Goal: Task Accomplishment & Management: Use online tool/utility

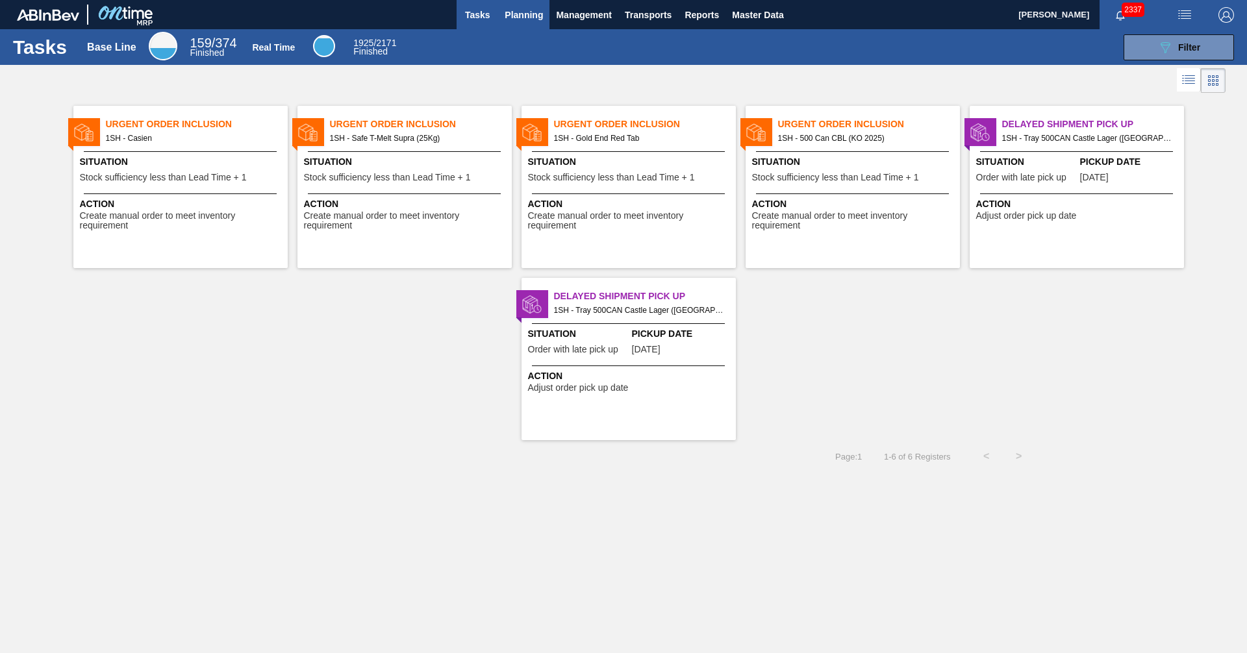
click at [530, 10] on span "Planning" at bounding box center [523, 15] width 38 height 16
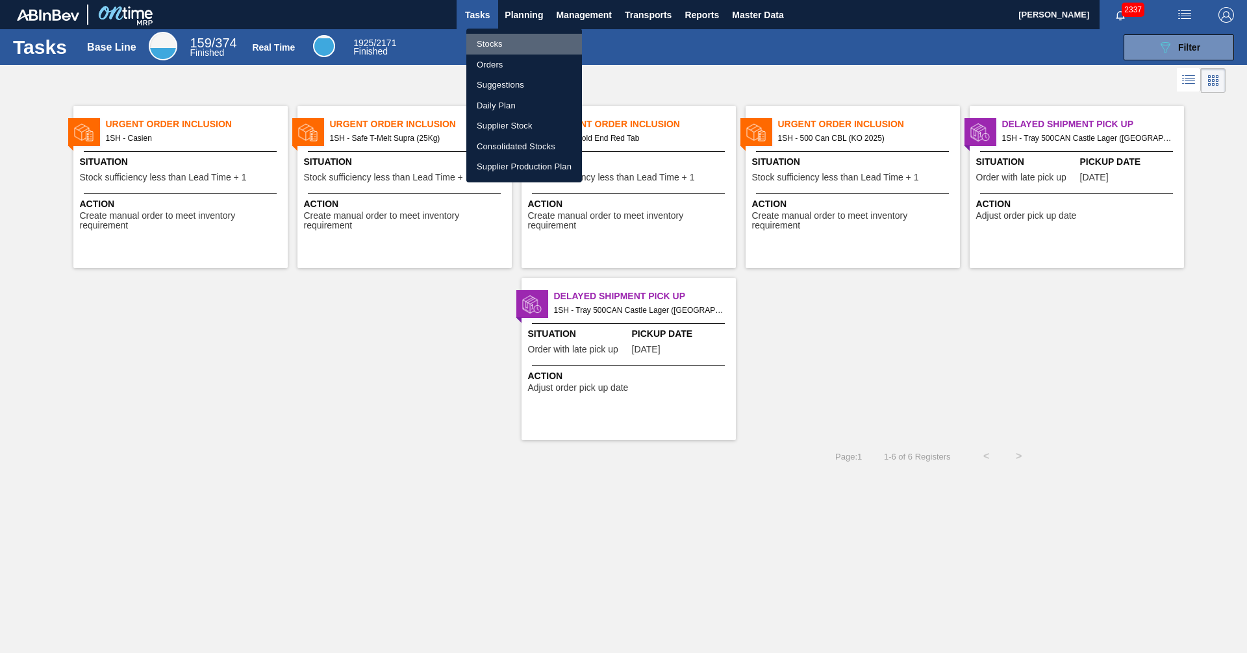
click at [496, 46] on li "Stocks" at bounding box center [524, 44] width 116 height 21
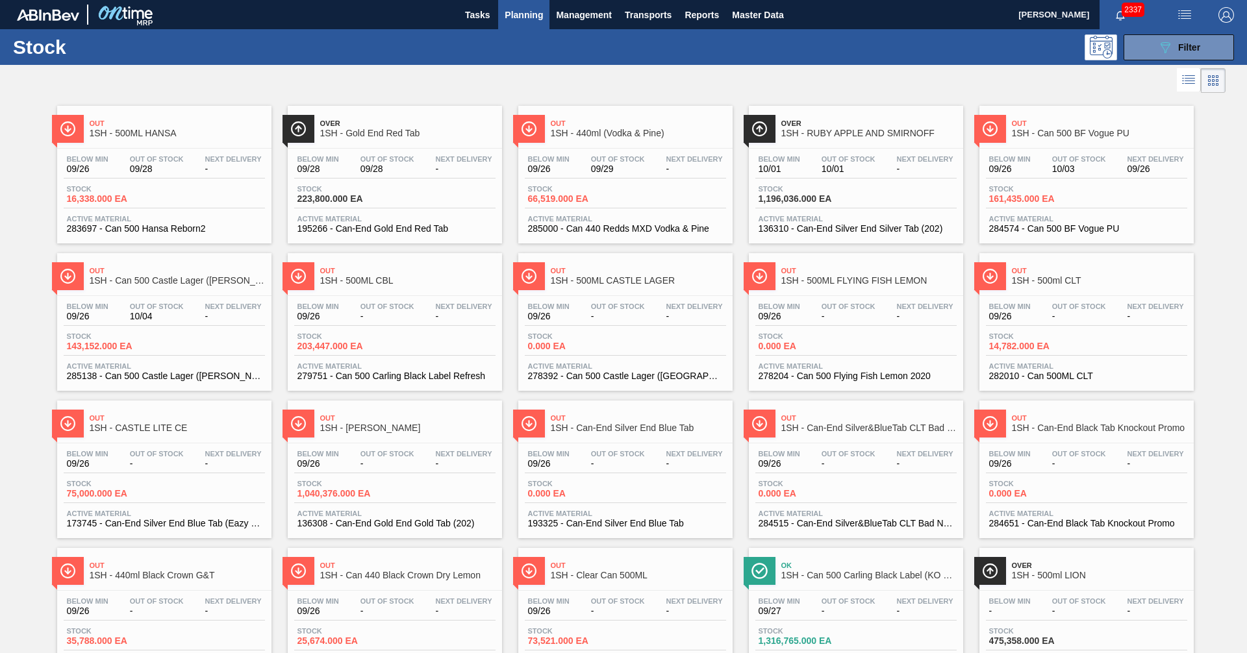
click at [799, 82] on div at bounding box center [612, 80] width 1225 height 31
click at [1162, 44] on icon "089F7B8B-B2A5-4AFE-B5C0-19BA573D28AC" at bounding box center [1165, 48] width 16 height 16
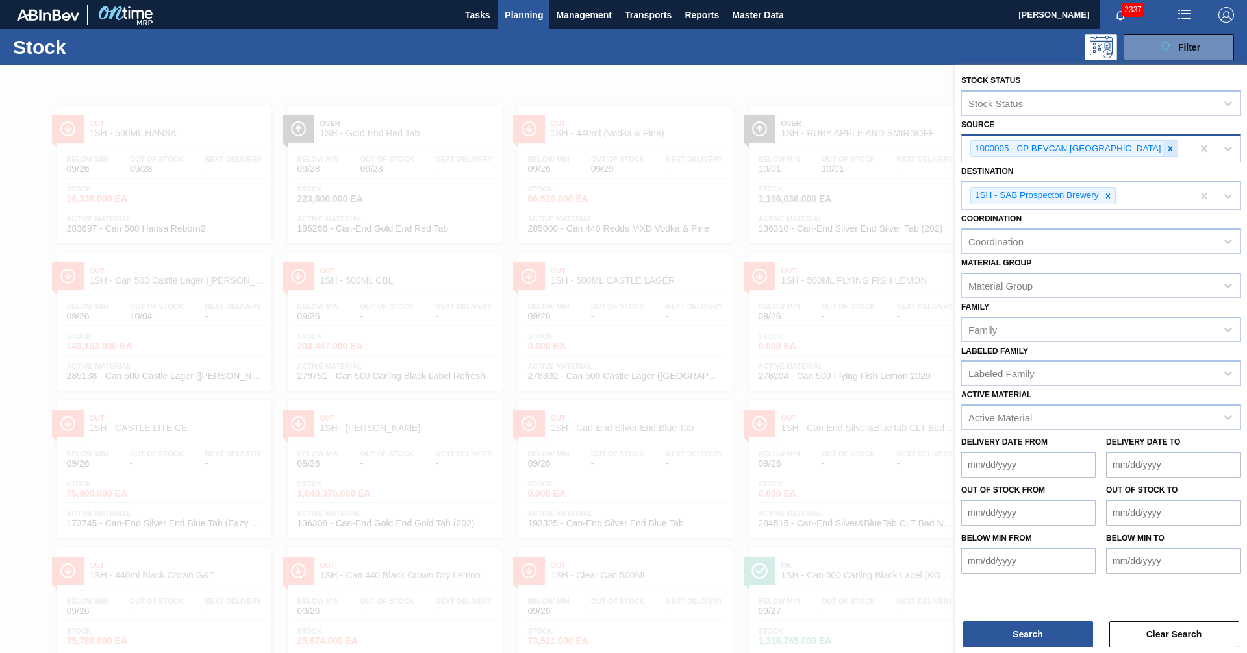
click at [1165, 148] on icon at bounding box center [1169, 148] width 9 height 9
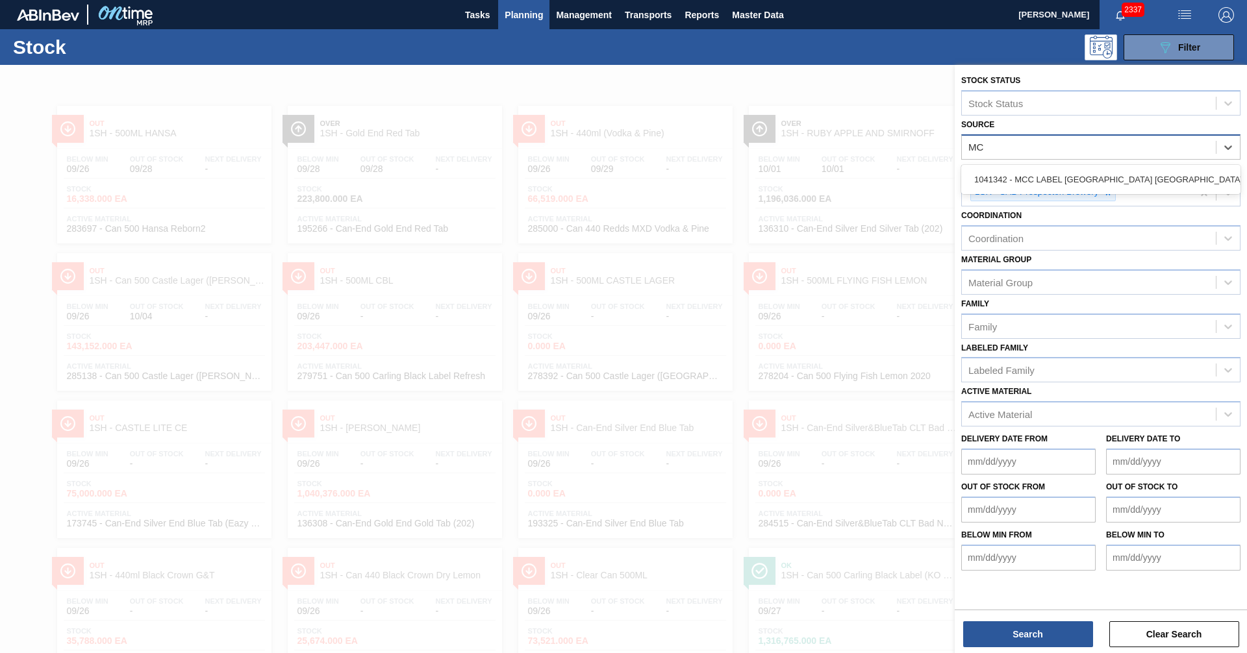
type input "MCC"
click at [1078, 174] on div "1041342 - MCC LABEL [GEOGRAPHIC_DATA] [GEOGRAPHIC_DATA]" at bounding box center [1100, 180] width 279 height 24
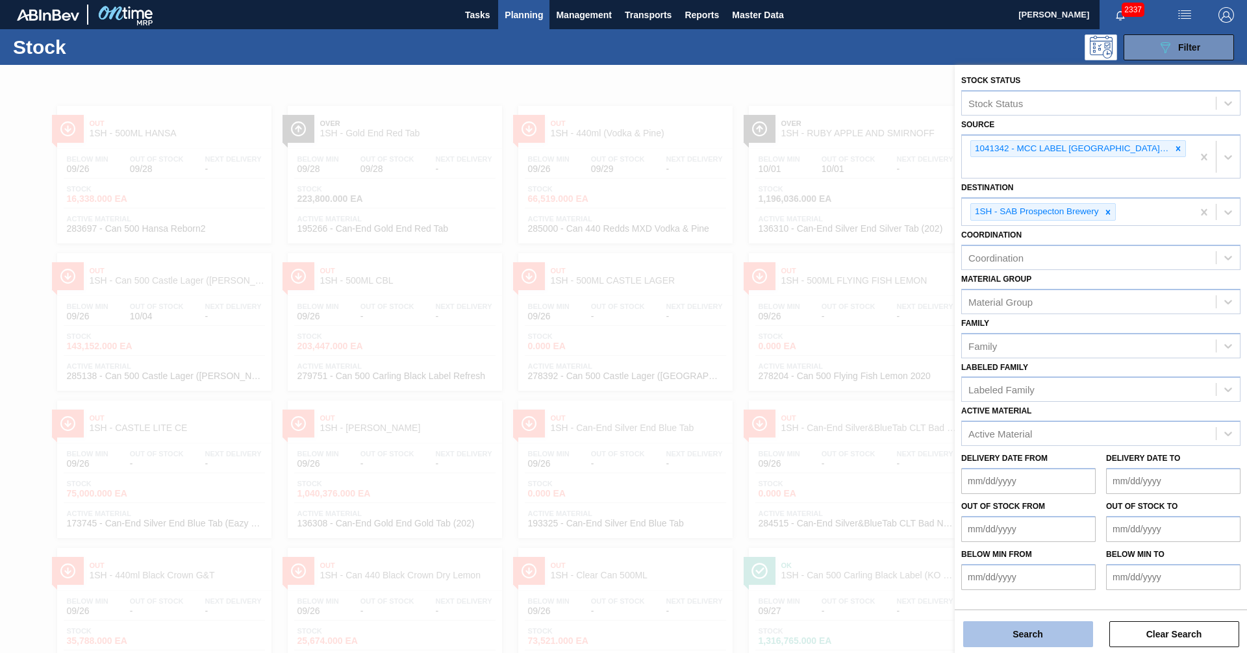
click at [1030, 640] on button "Search" at bounding box center [1028, 634] width 130 height 26
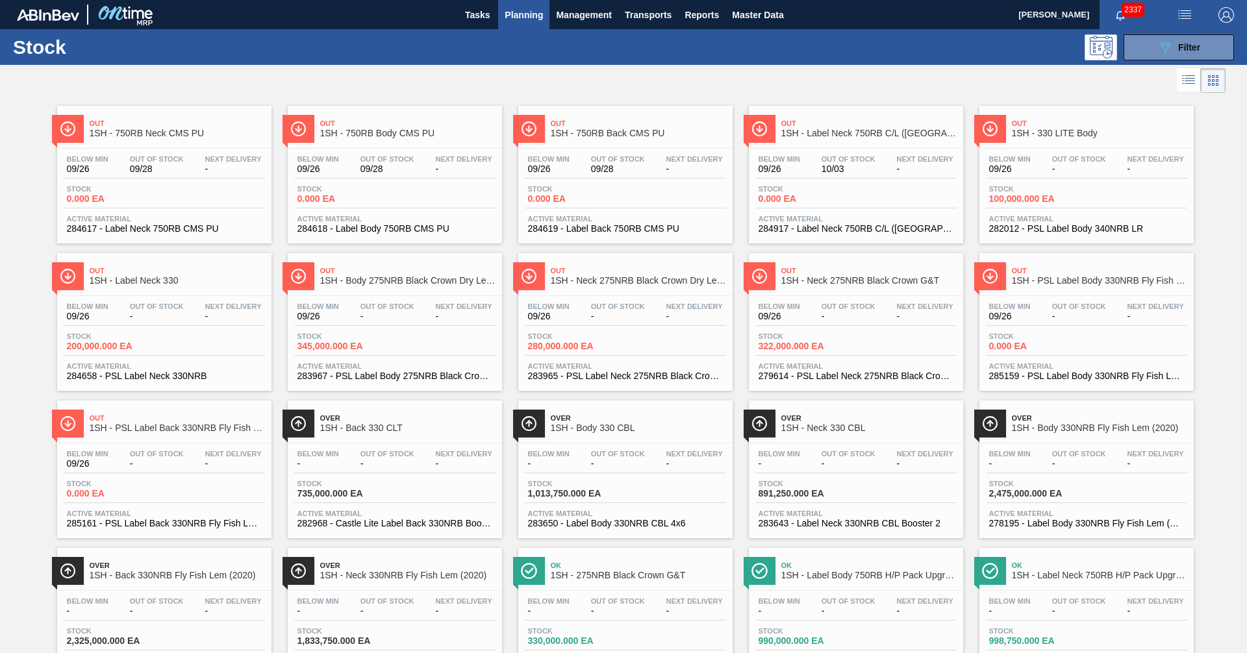
click at [599, 127] on span "Out" at bounding box center [638, 123] width 175 height 8
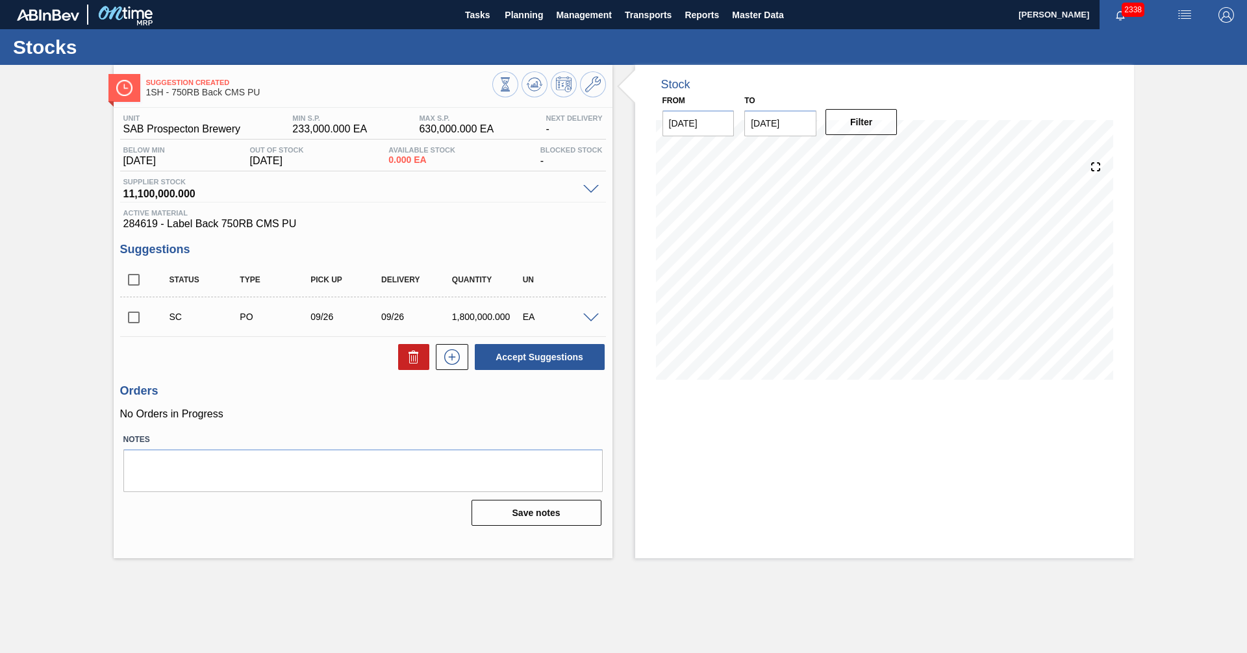
click at [590, 315] on span at bounding box center [591, 319] width 16 height 10
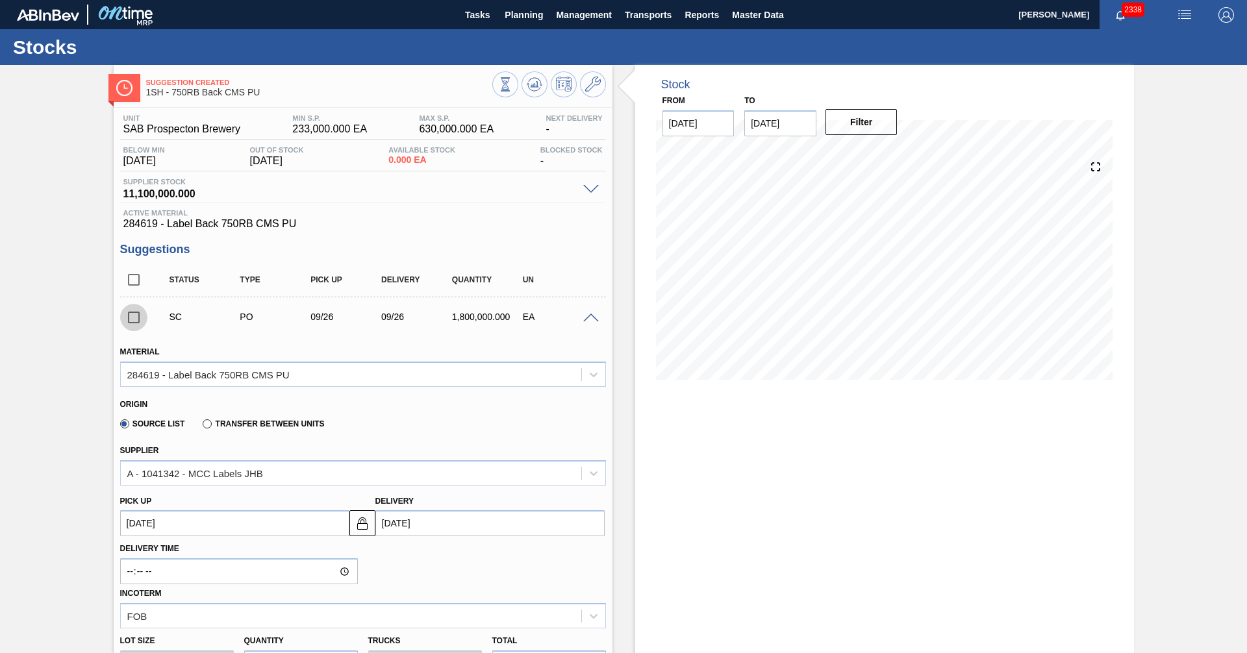
click at [133, 317] on input "checkbox" at bounding box center [133, 317] width 27 height 27
checkbox input "true"
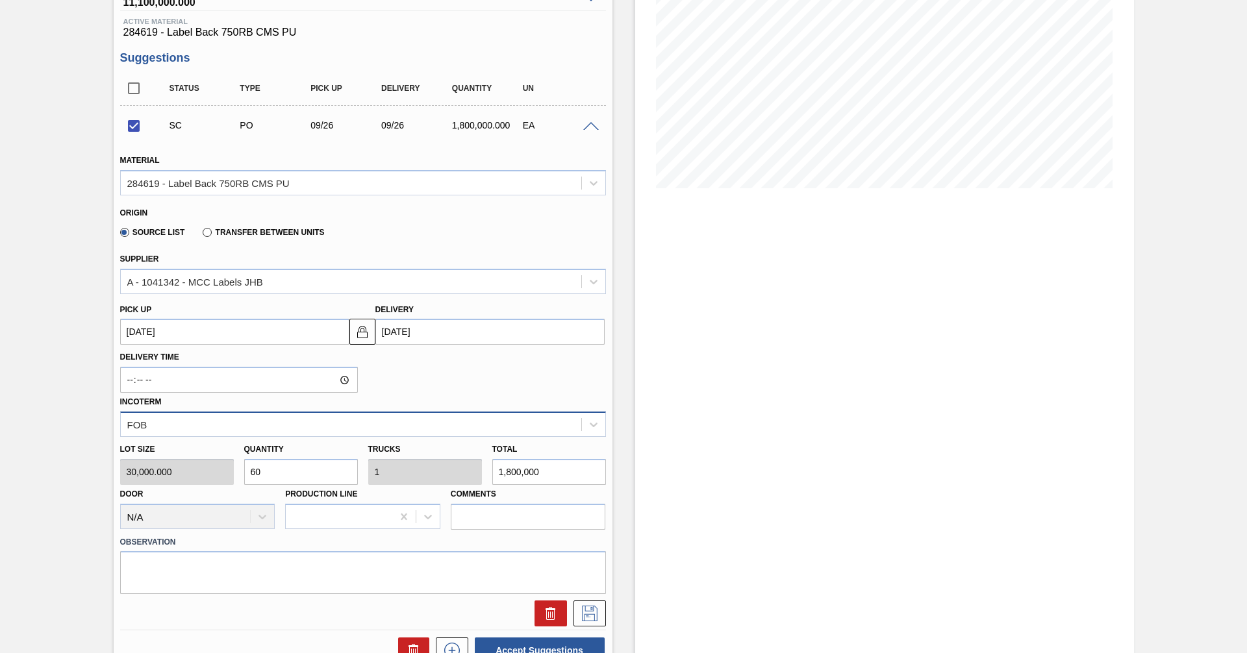
scroll to position [195, 0]
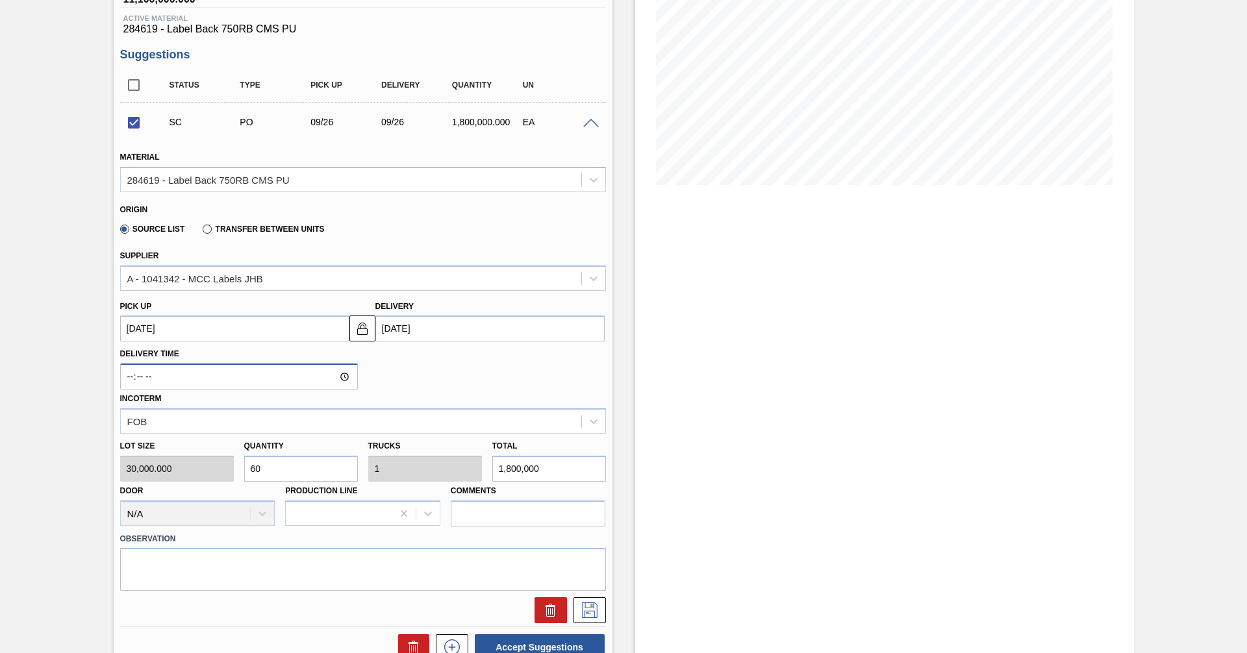
click at [346, 379] on input "Delivery Time" at bounding box center [239, 377] width 238 height 26
click at [475, 367] on div "Delivery Time 08:40 Incoterm FOB" at bounding box center [363, 388] width 496 height 92
click at [588, 610] on icon at bounding box center [589, 611] width 21 height 16
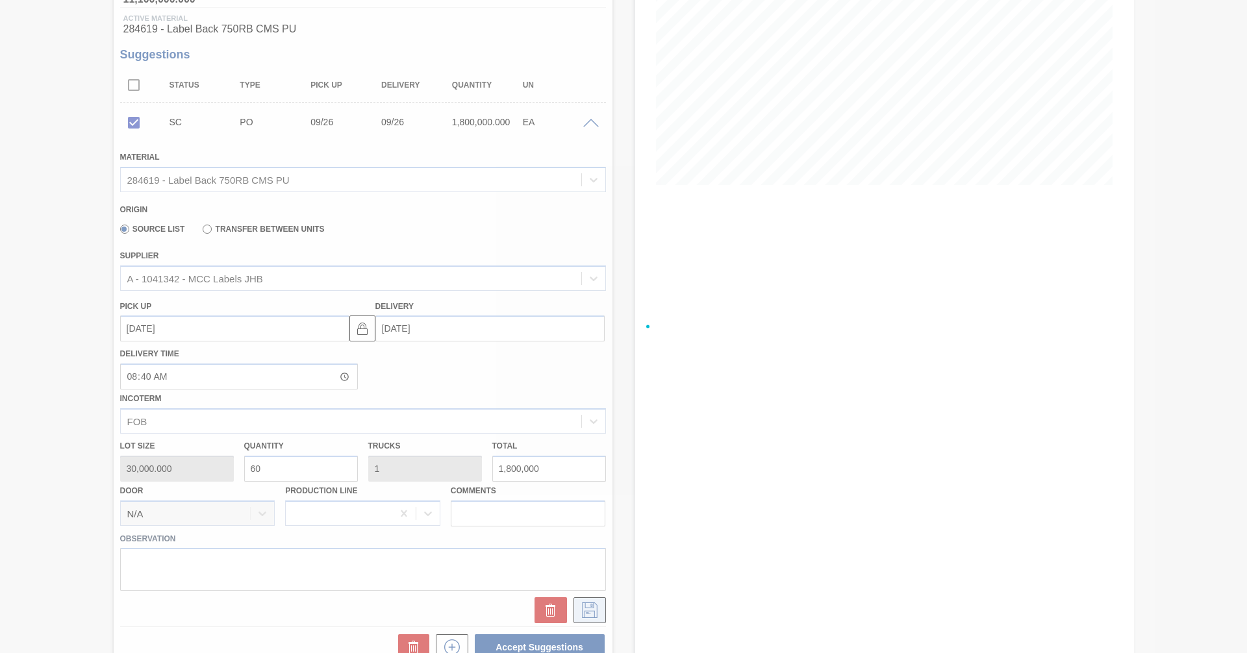
type input "08:40:00"
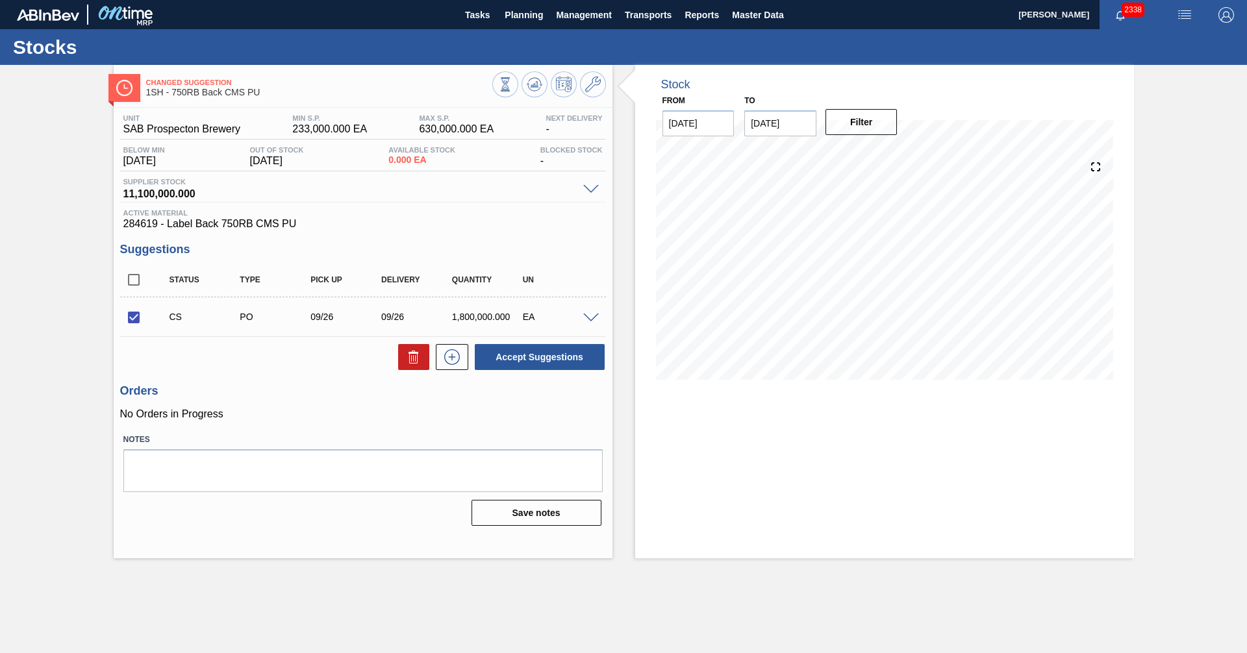
click at [590, 310] on div "CS PO 09/26 09/26 1,800,000.000 EA" at bounding box center [363, 317] width 486 height 32
click at [590, 318] on span at bounding box center [591, 319] width 16 height 10
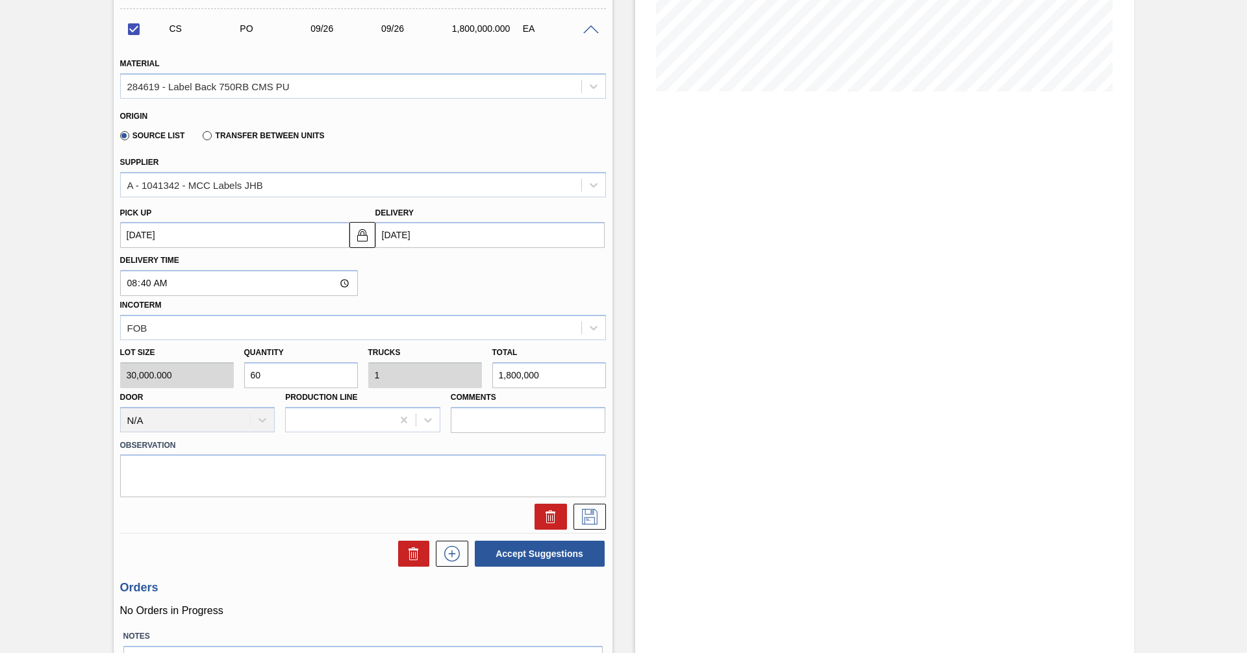
scroll to position [325, 0]
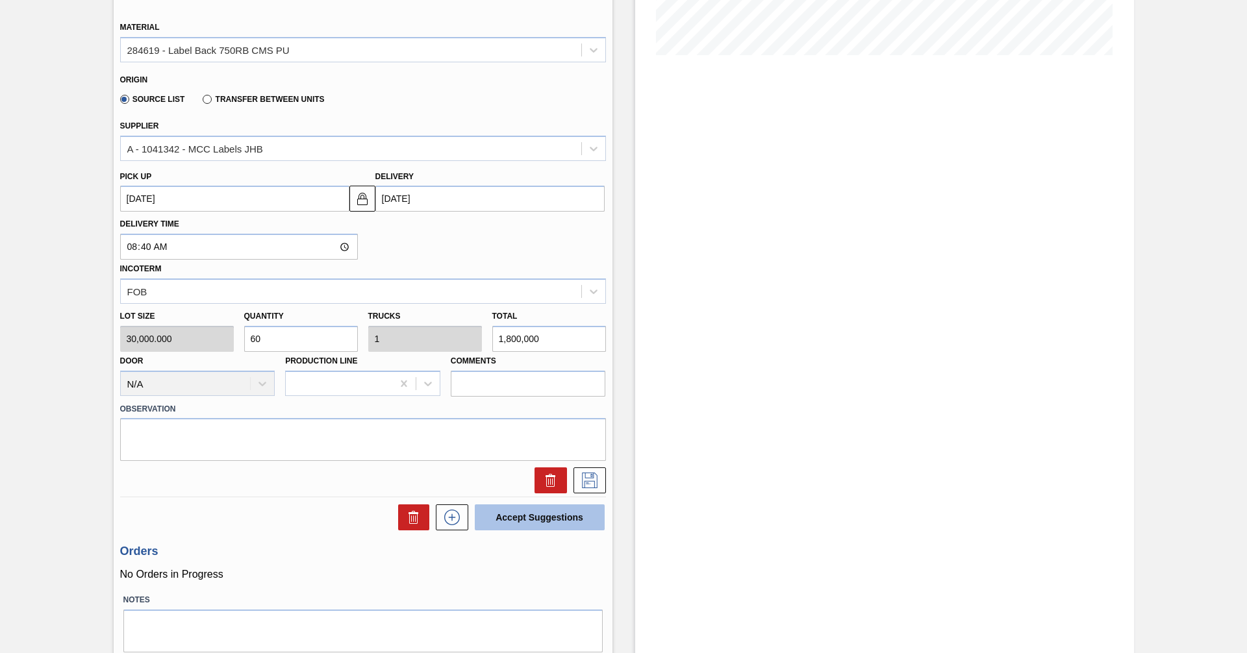
click at [534, 518] on button "Accept Suggestions" at bounding box center [540, 517] width 130 height 26
checkbox input "false"
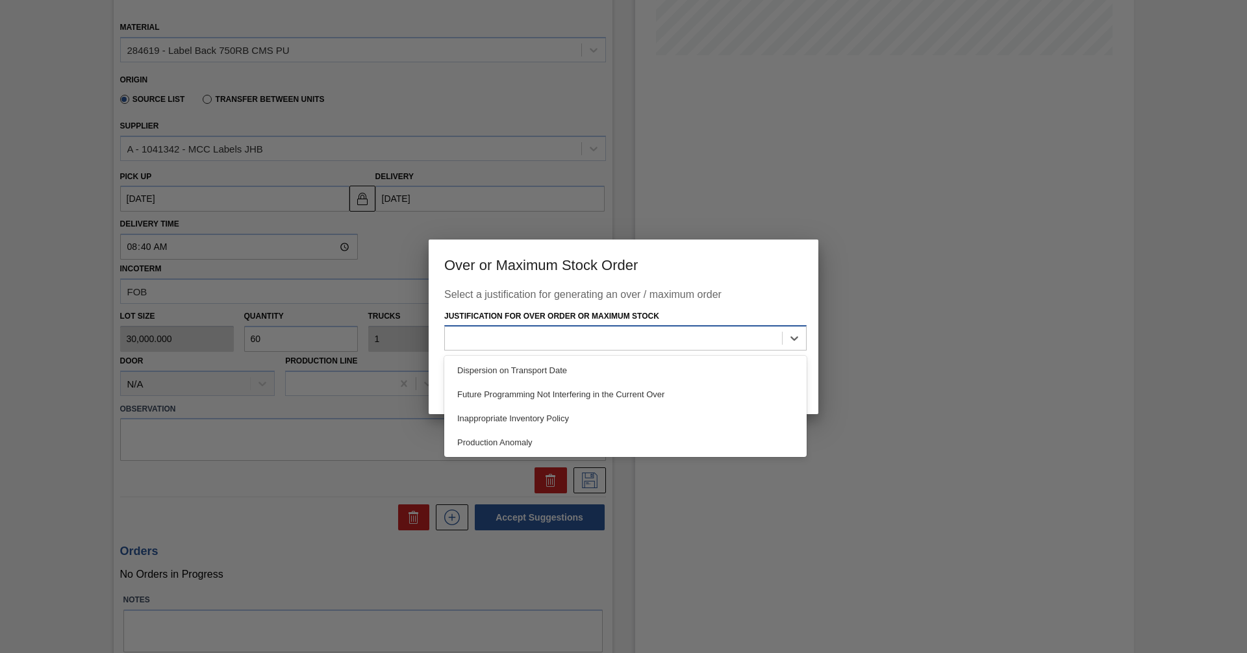
click at [598, 345] on div at bounding box center [613, 338] width 337 height 19
click at [525, 416] on div "Inappropriate Inventory Policy" at bounding box center [625, 418] width 362 height 24
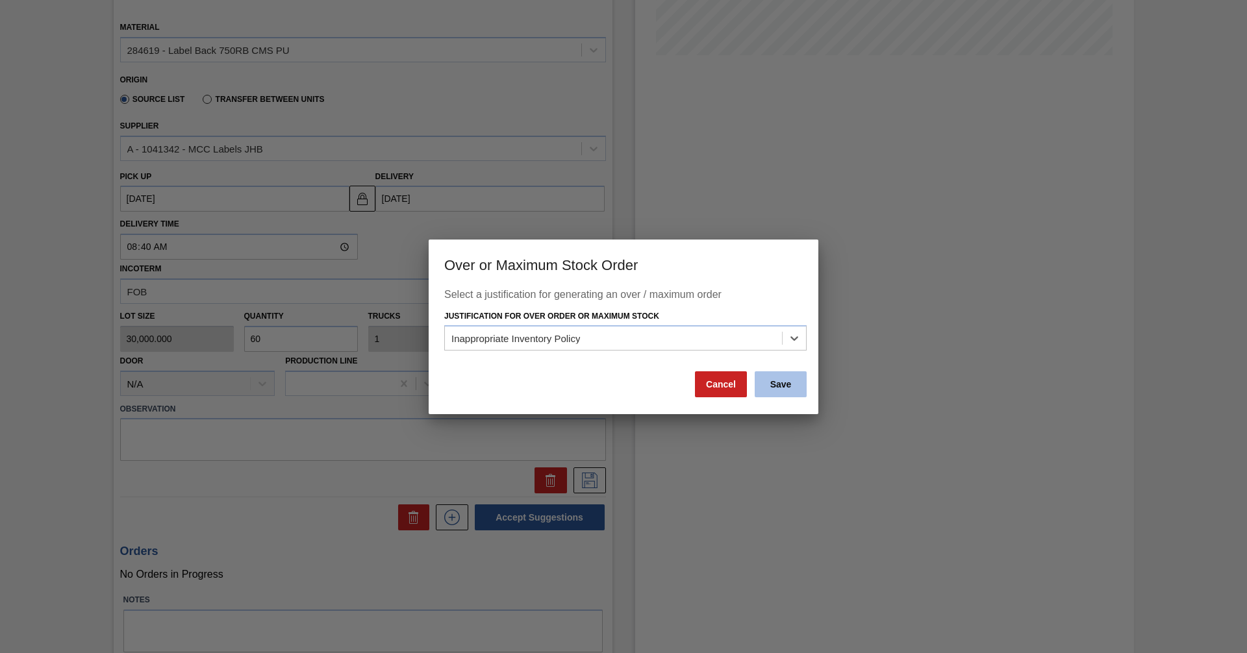
click at [773, 384] on button "Save" at bounding box center [780, 384] width 52 height 26
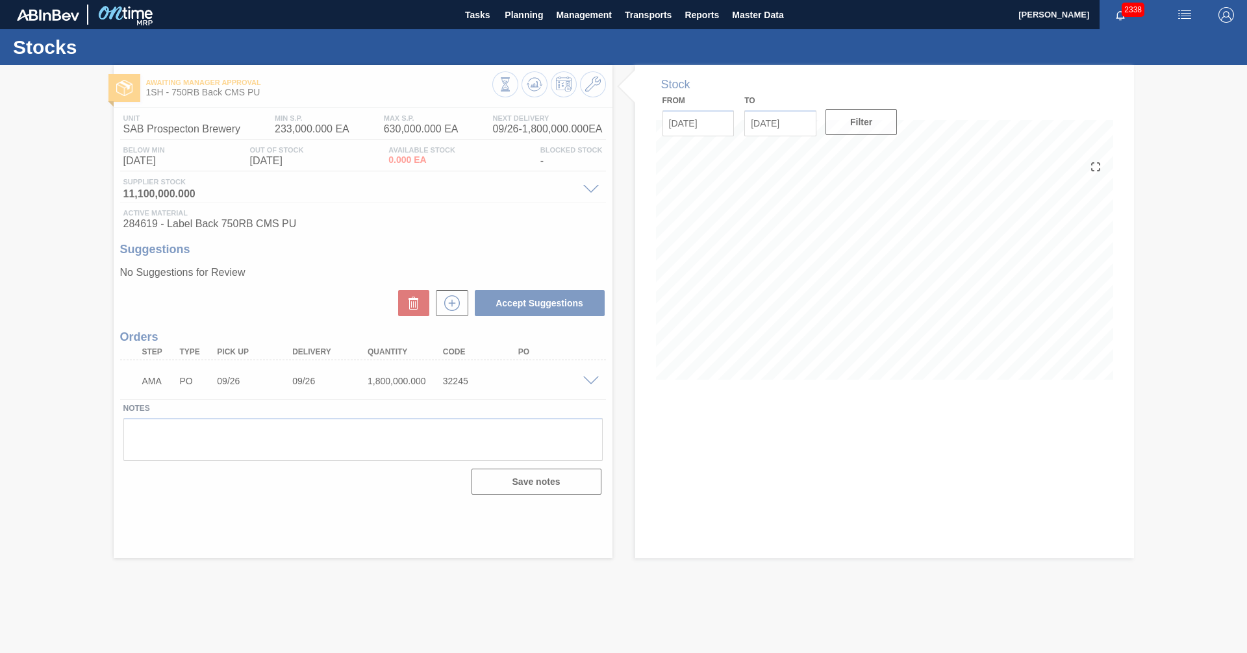
scroll to position [0, 0]
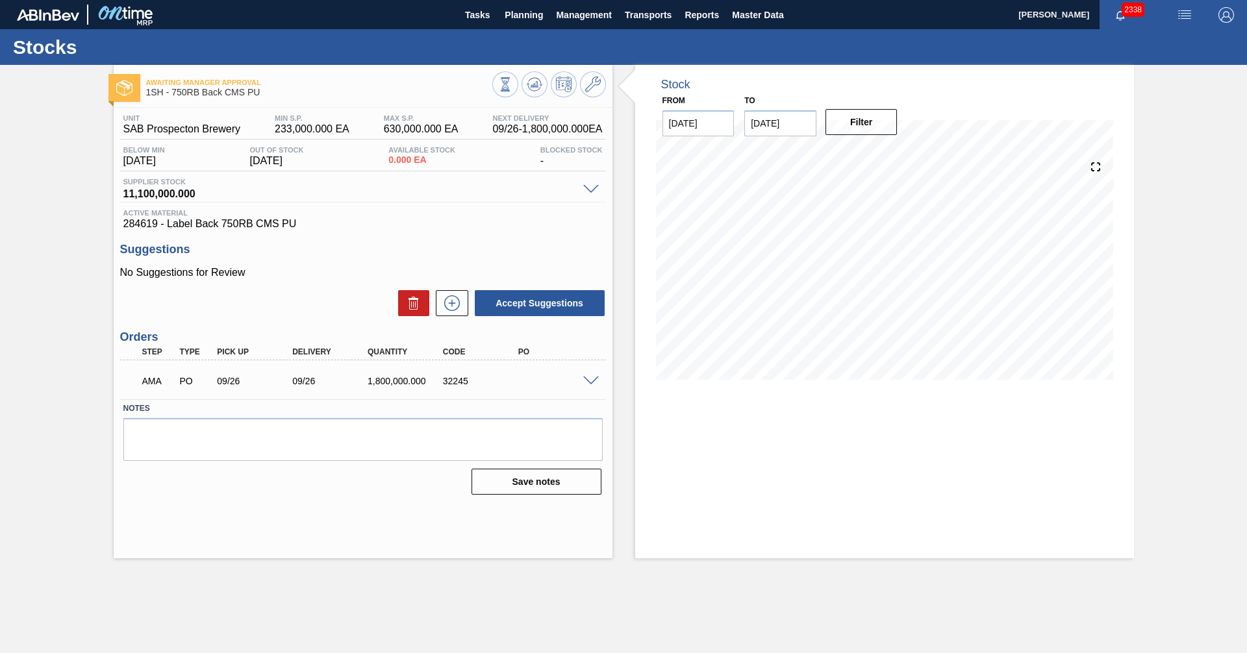
click at [590, 379] on span at bounding box center [591, 382] width 16 height 10
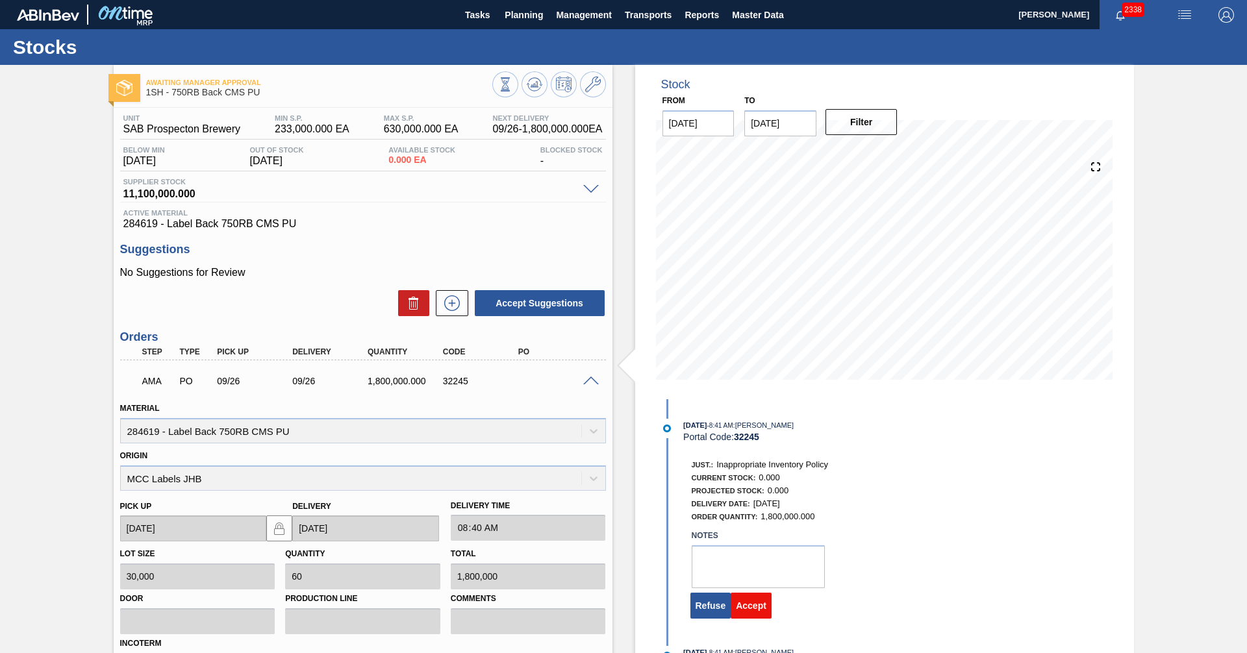
click at [752, 612] on button "Accept" at bounding box center [750, 606] width 41 height 26
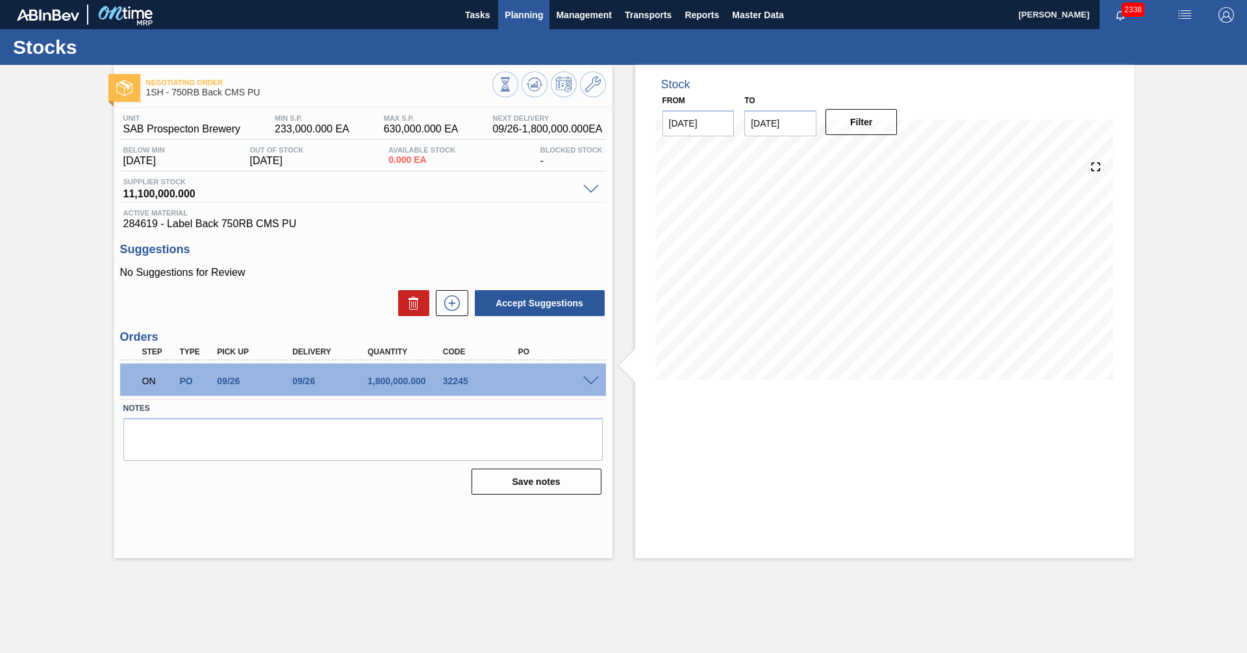
click at [529, 11] on span "Planning" at bounding box center [523, 15] width 38 height 16
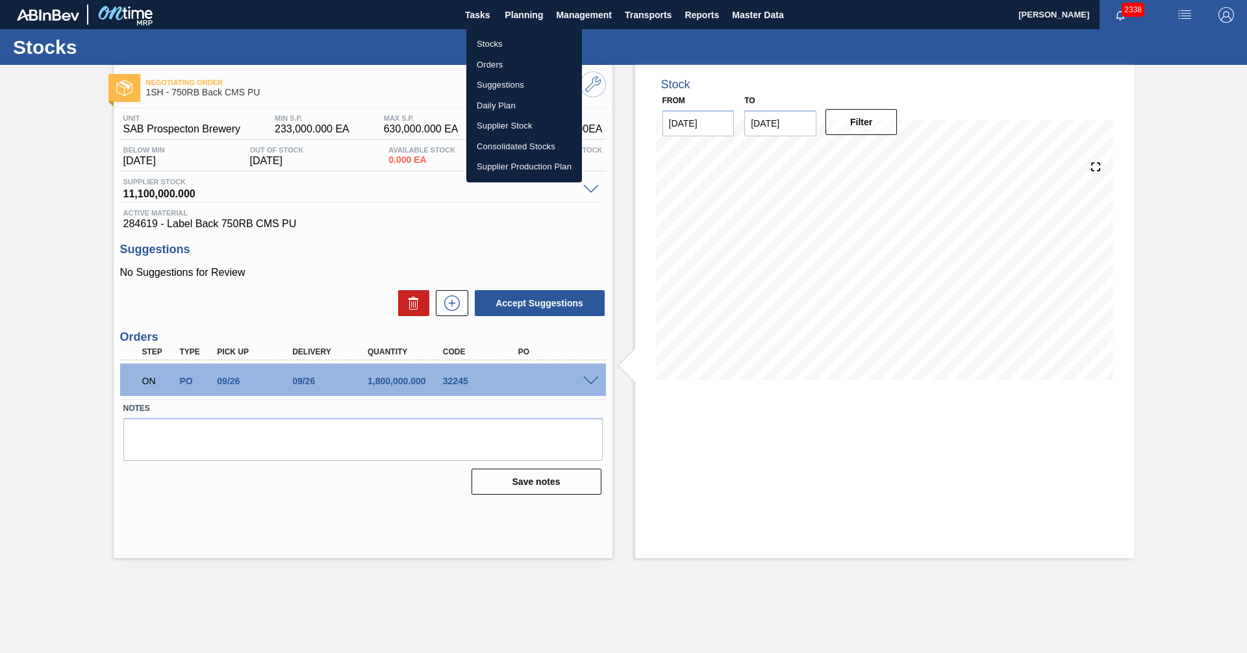
click at [487, 61] on li "Orders" at bounding box center [524, 65] width 116 height 21
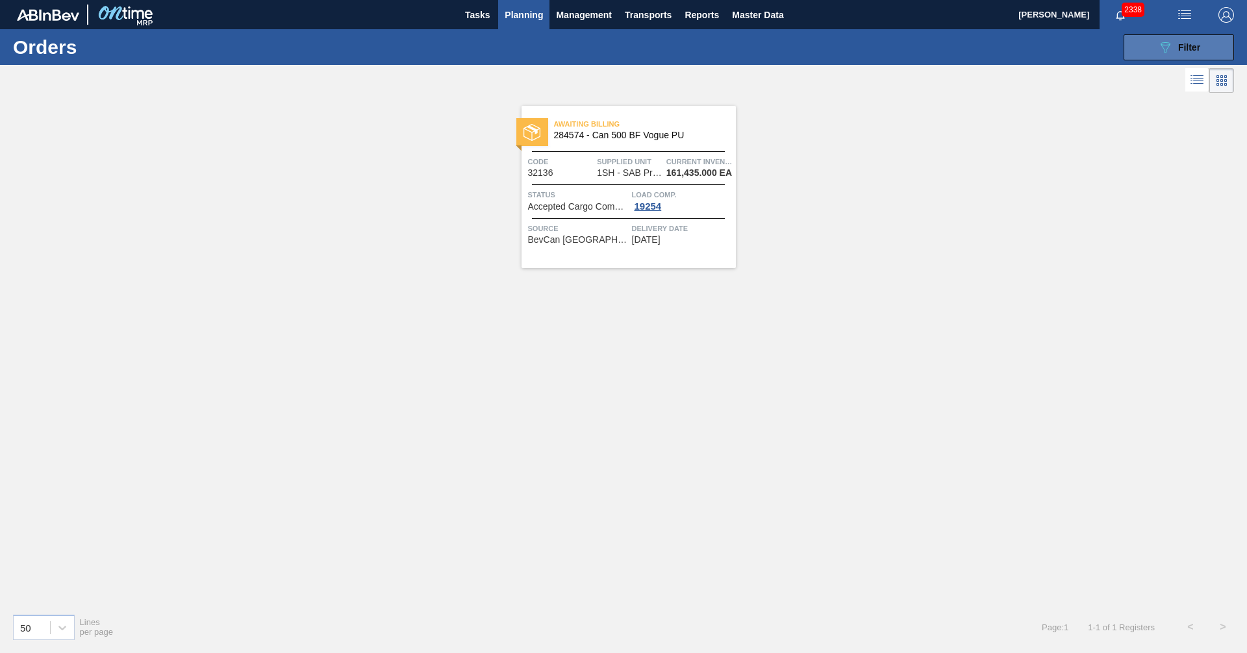
click at [1176, 36] on button "089F7B8B-B2A5-4AFE-B5C0-19BA573D28AC Filter" at bounding box center [1178, 47] width 110 height 26
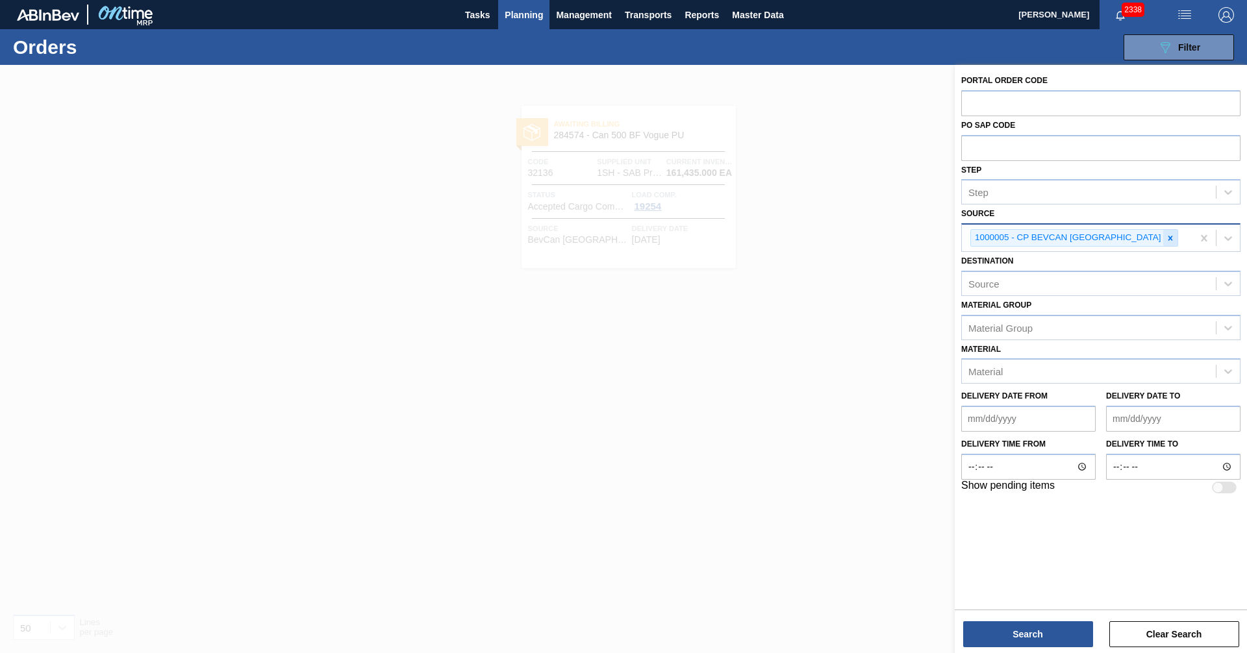
click at [1167, 236] on icon at bounding box center [1169, 238] width 5 height 5
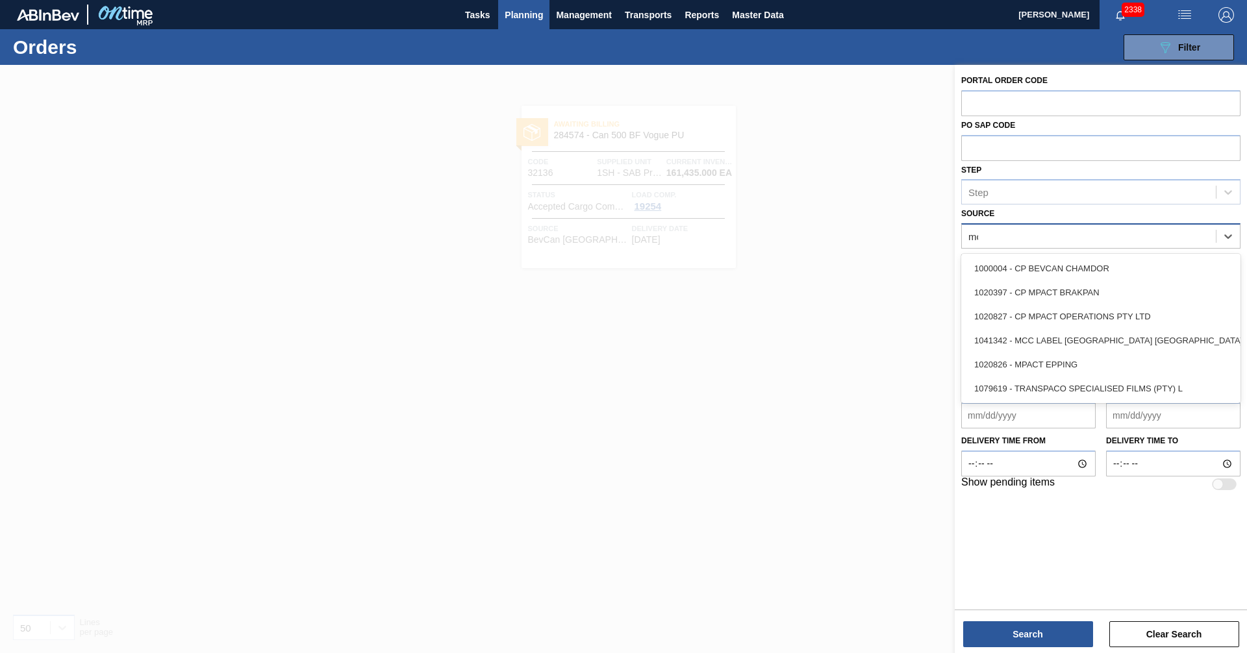
type input "mcc"
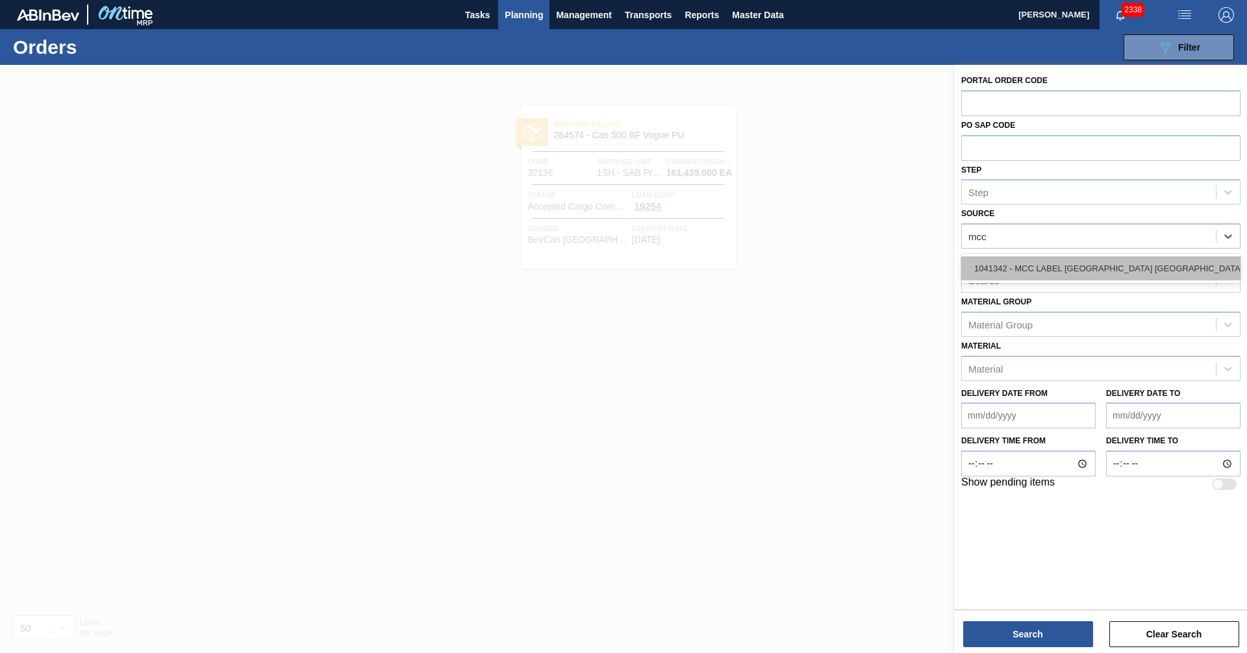
click at [1071, 268] on div "1041342 - MCC LABEL [GEOGRAPHIC_DATA] [GEOGRAPHIC_DATA]" at bounding box center [1100, 268] width 279 height 24
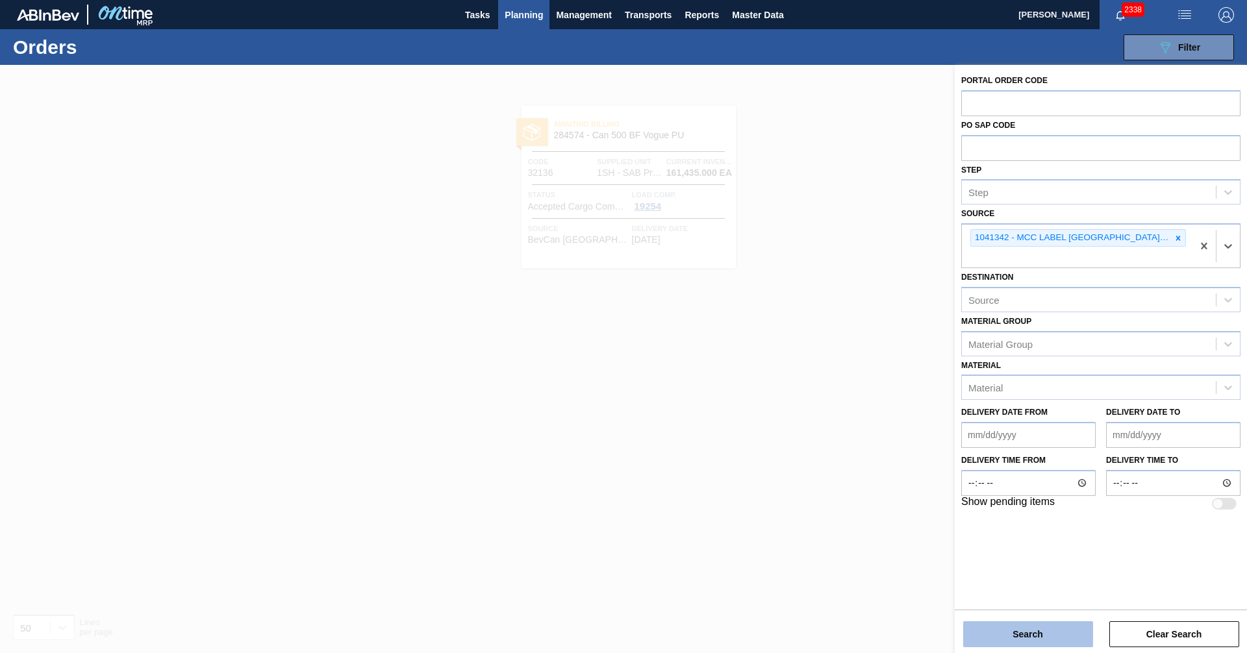
click at [1030, 640] on button "Search" at bounding box center [1028, 634] width 130 height 26
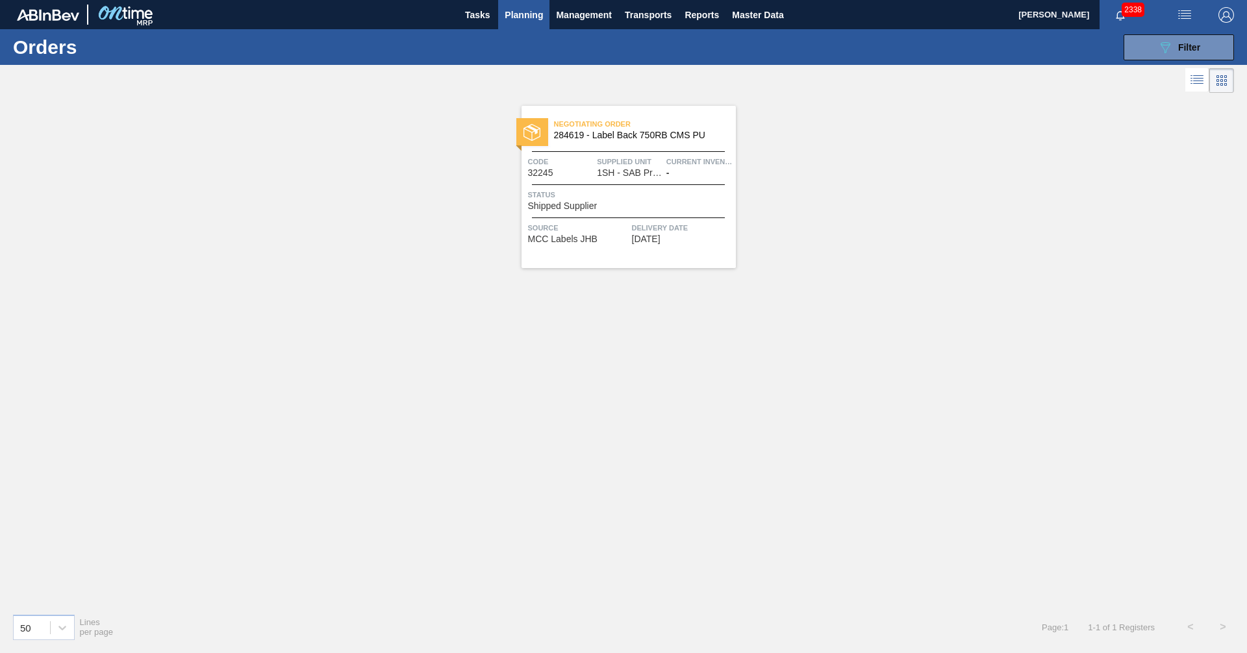
click at [719, 361] on div "Negotiating Order 284619 - Label Back 750RB CMS PU Code 32245 Supplied Unit 1SH…" at bounding box center [623, 349] width 1247 height 507
click at [604, 208] on div "Status Shipped Supplier" at bounding box center [630, 199] width 205 height 23
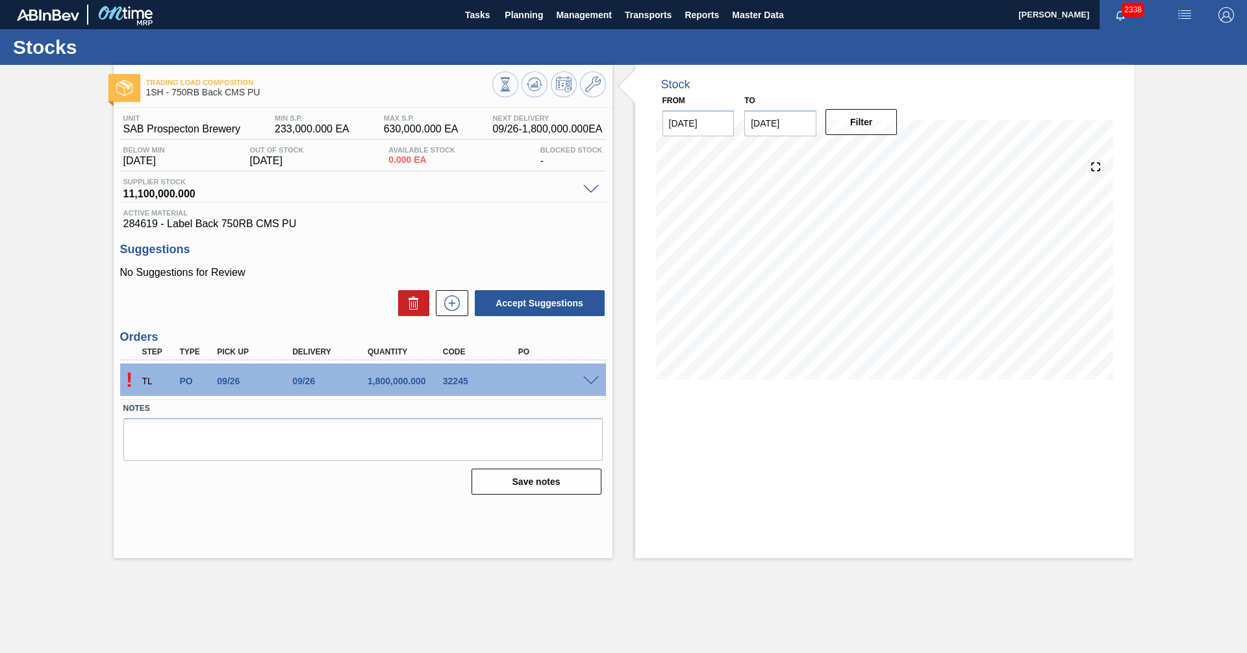
click at [587, 379] on span at bounding box center [591, 382] width 16 height 10
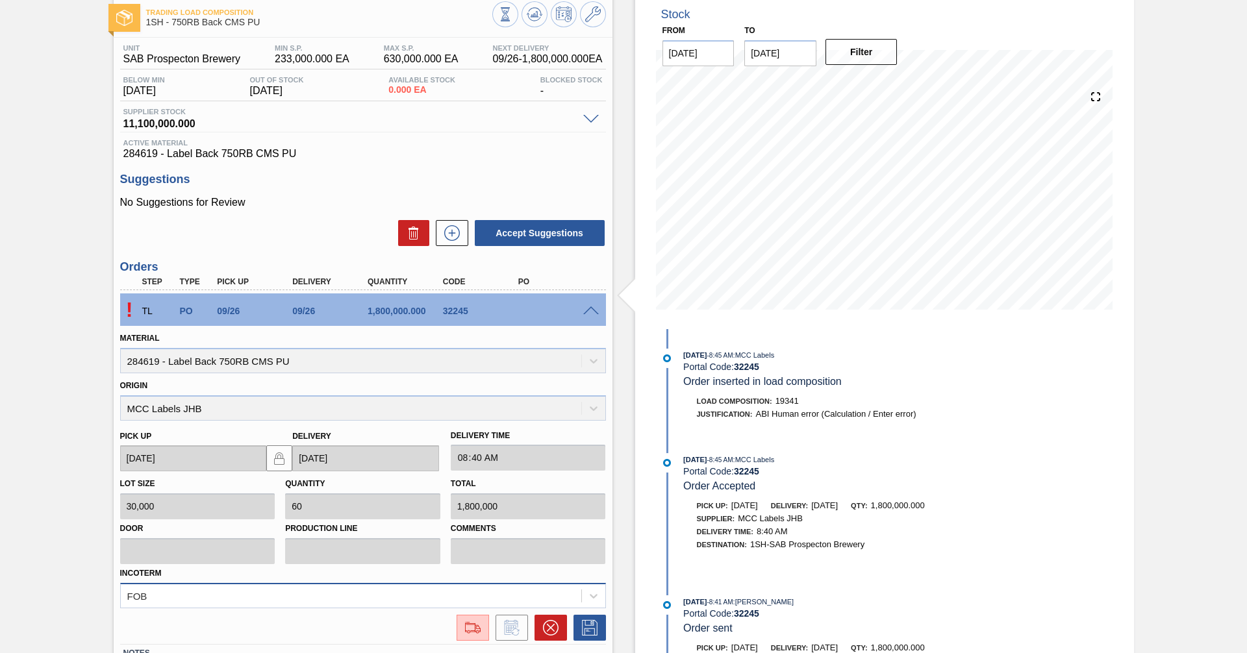
scroll to position [168, 0]
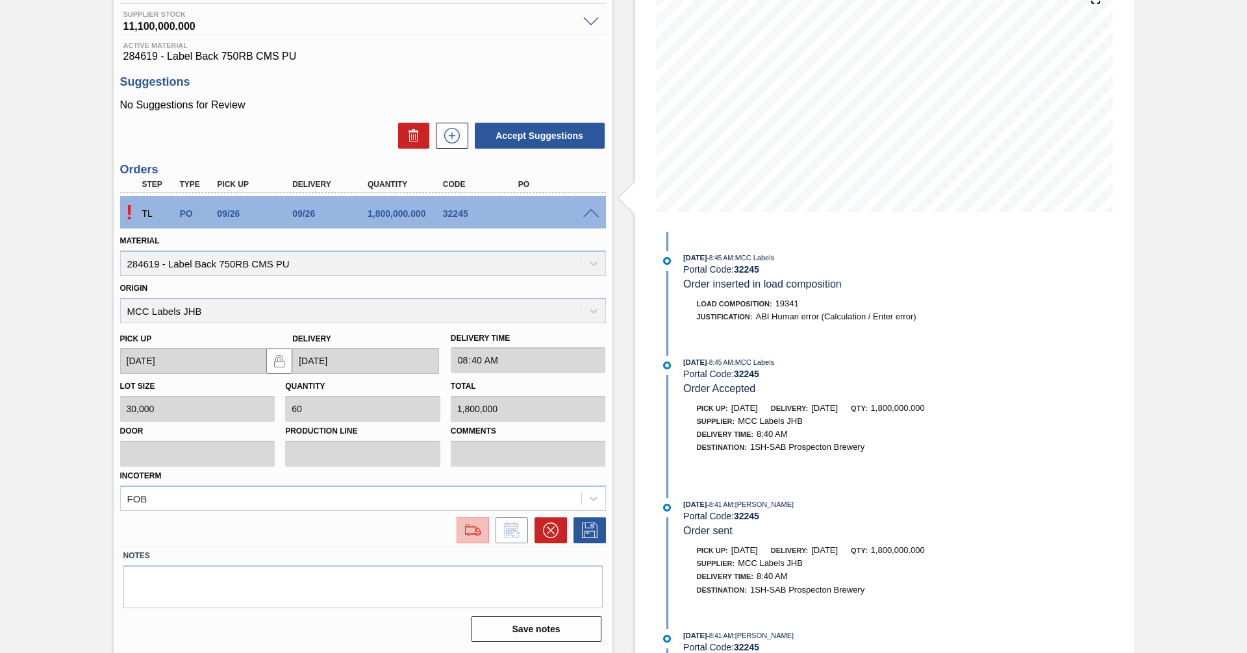
click at [463, 527] on img at bounding box center [472, 531] width 21 height 16
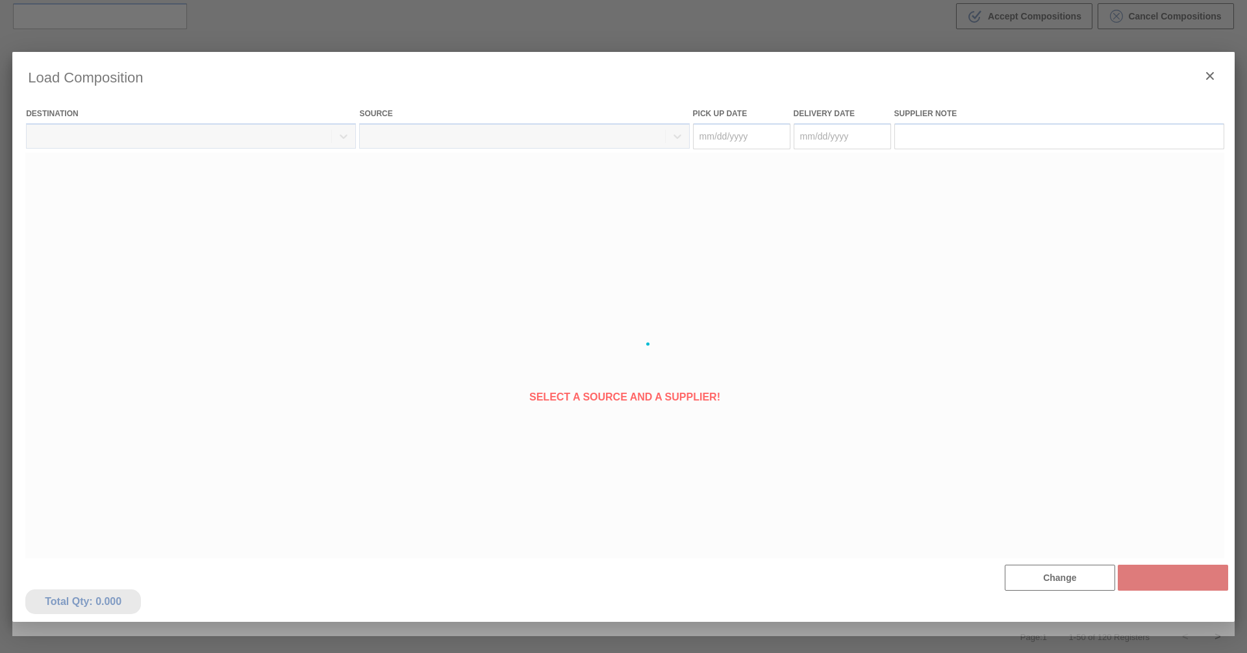
type Date "[DATE]"
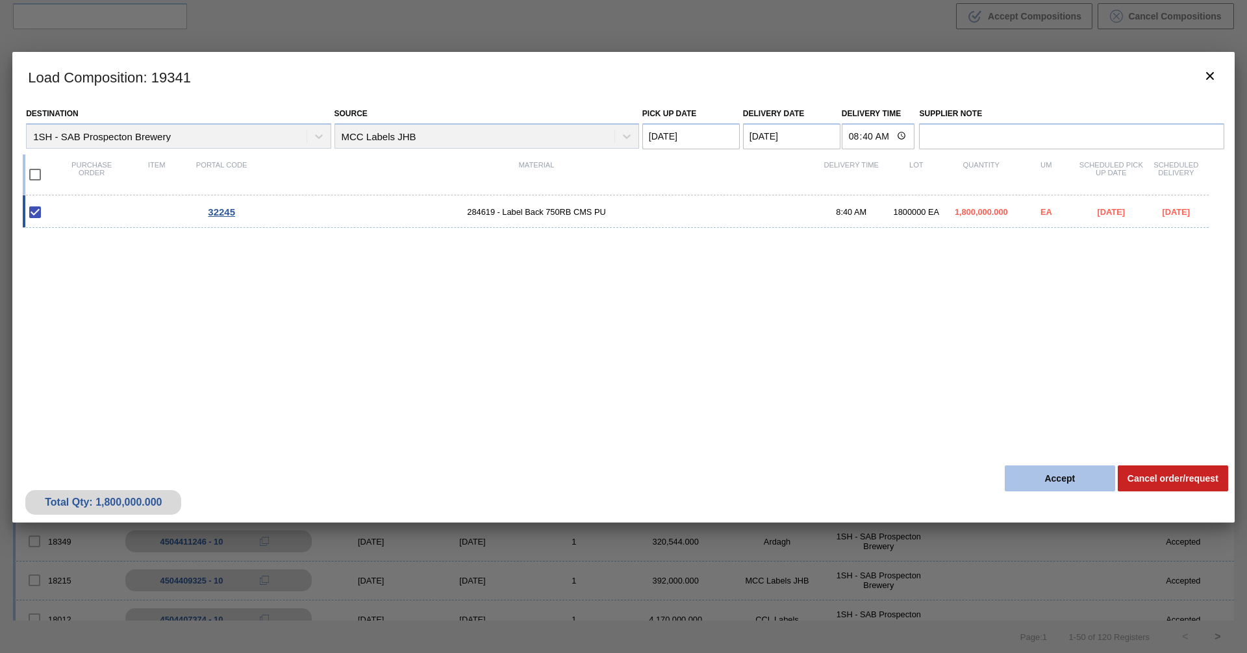
click at [1063, 479] on button "Accept" at bounding box center [1059, 479] width 110 height 26
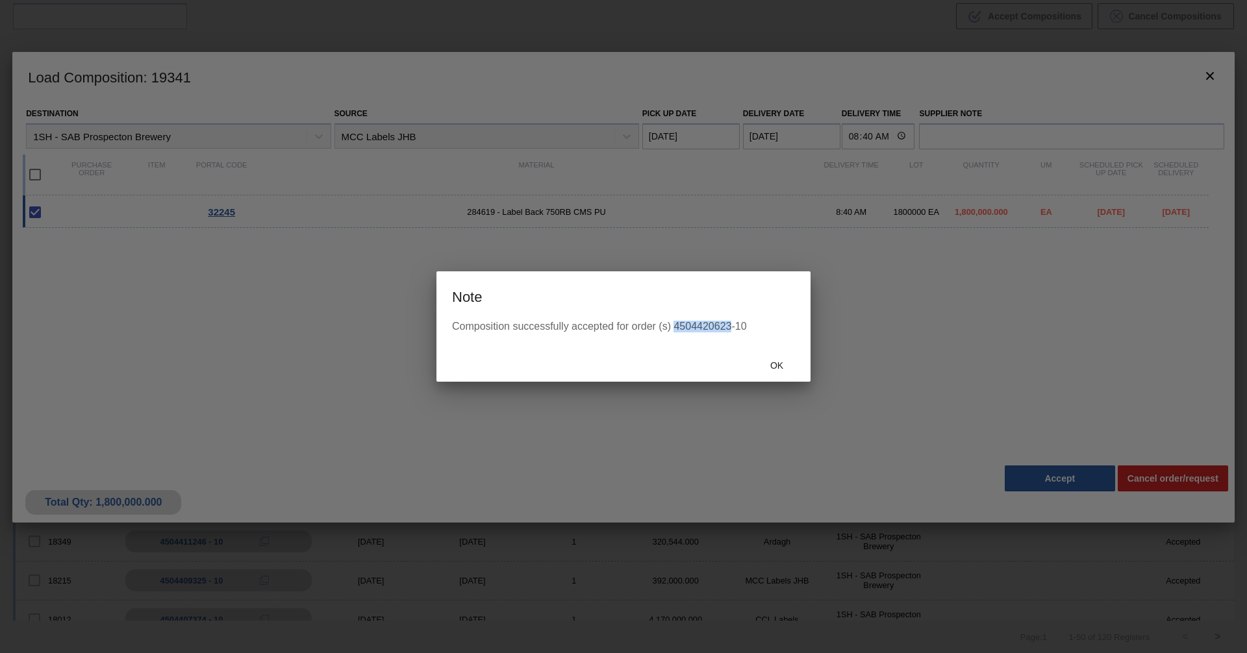
drag, startPoint x: 674, startPoint y: 325, endPoint x: 730, endPoint y: 325, distance: 56.5
click at [730, 325] on div "Composition successfully accepted for order (s) 4504420623-10" at bounding box center [623, 327] width 343 height 12
copy div "4504420623"
